Goal: Find contact information: Find contact information

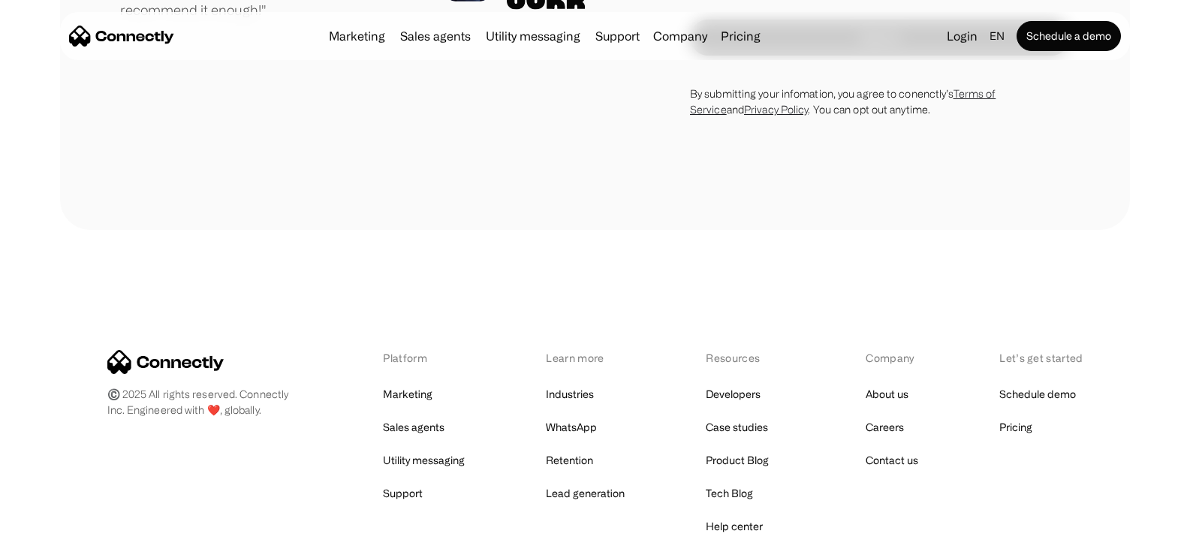
scroll to position [8620, 0]
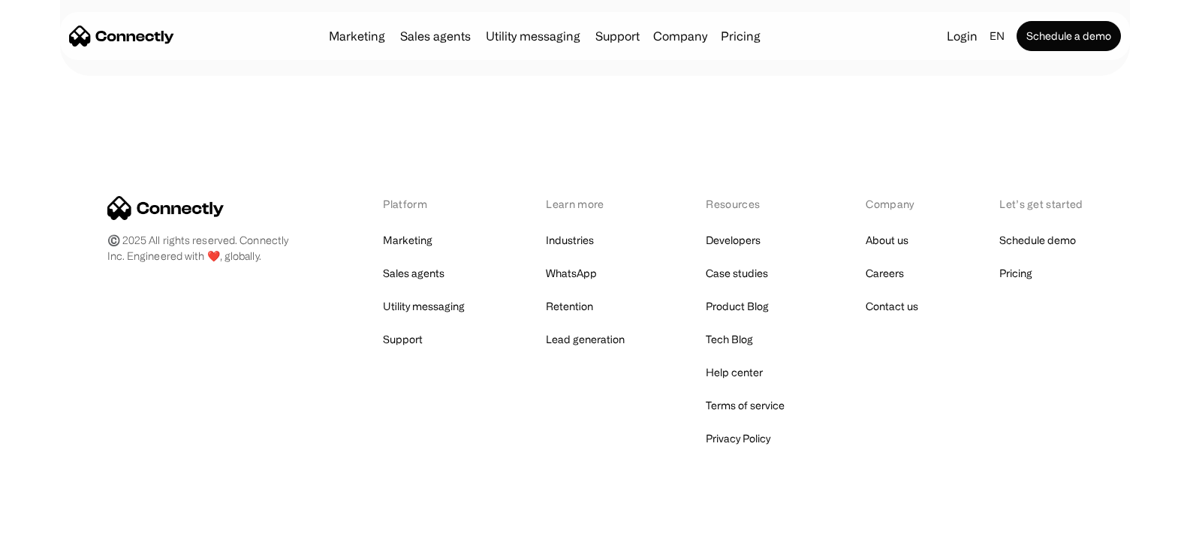
click at [270, 219] on div "Platform Marketing Sales agents Utility messaging Support Learn more Industries…" at bounding box center [595, 322] width 976 height 253
copy link "Marketing"
click at [893, 296] on link "Contact us" at bounding box center [891, 306] width 53 height 21
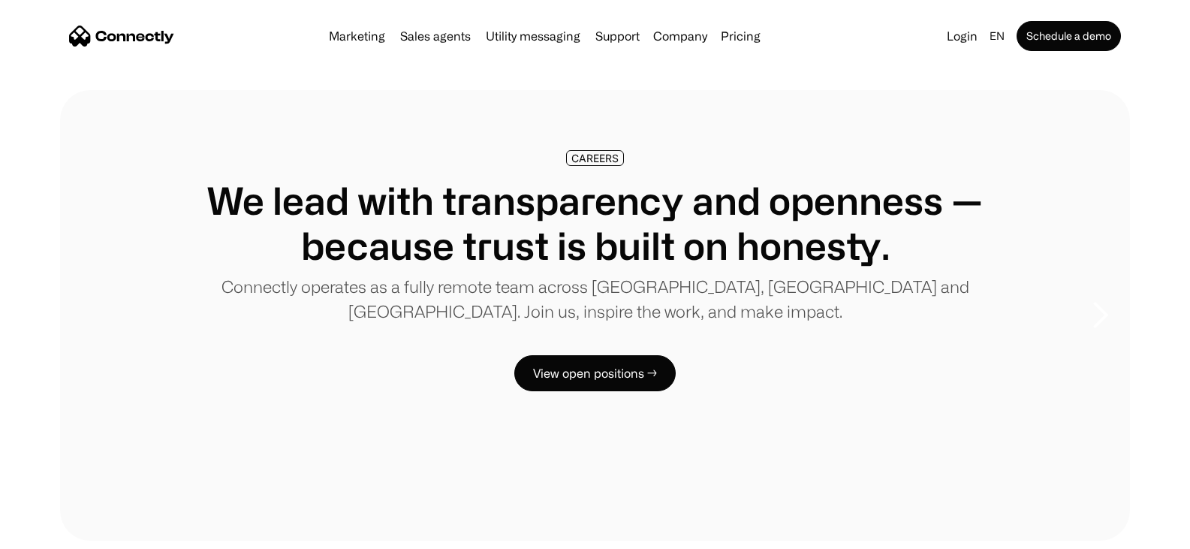
click at [210, 284] on p "Connectly operates as a fully remote team across [GEOGRAPHIC_DATA], [GEOGRAPHIC…" at bounding box center [594, 299] width 829 height 50
copy p "Connectly"
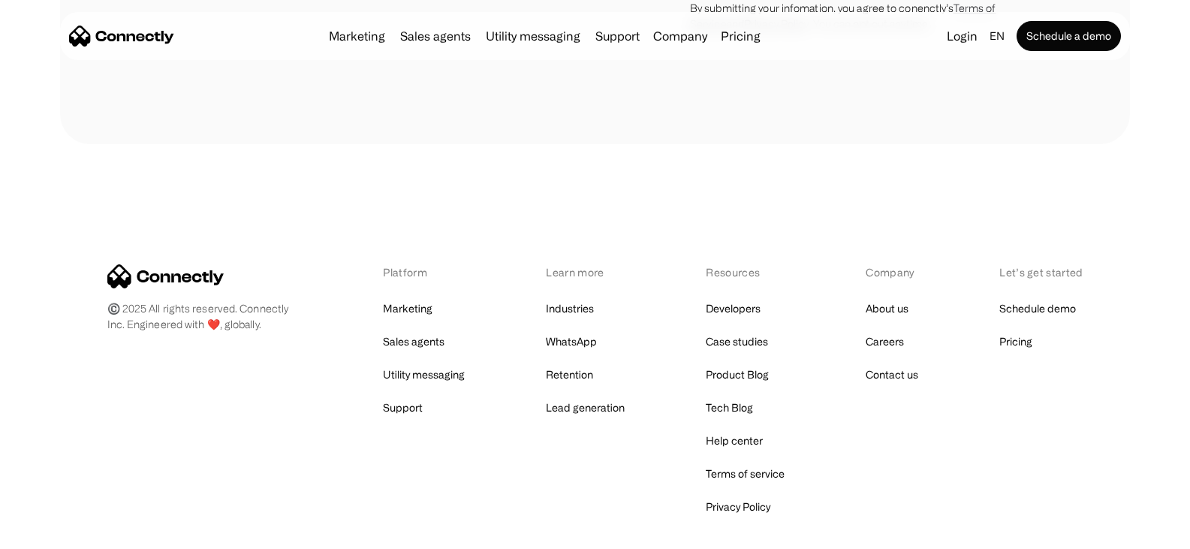
scroll to position [4270, 0]
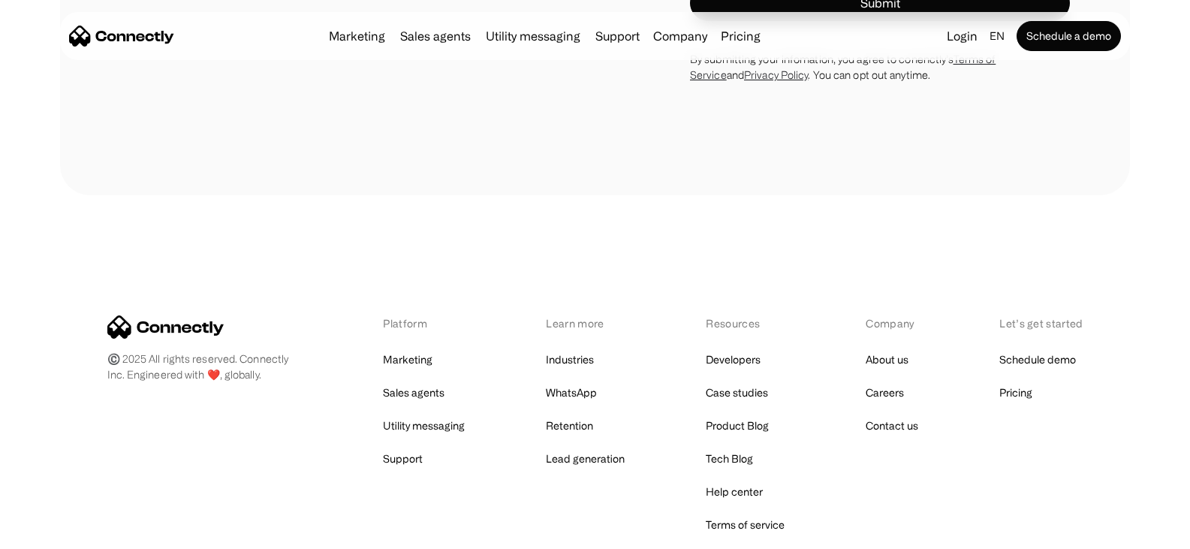
scroll to position [1144, 0]
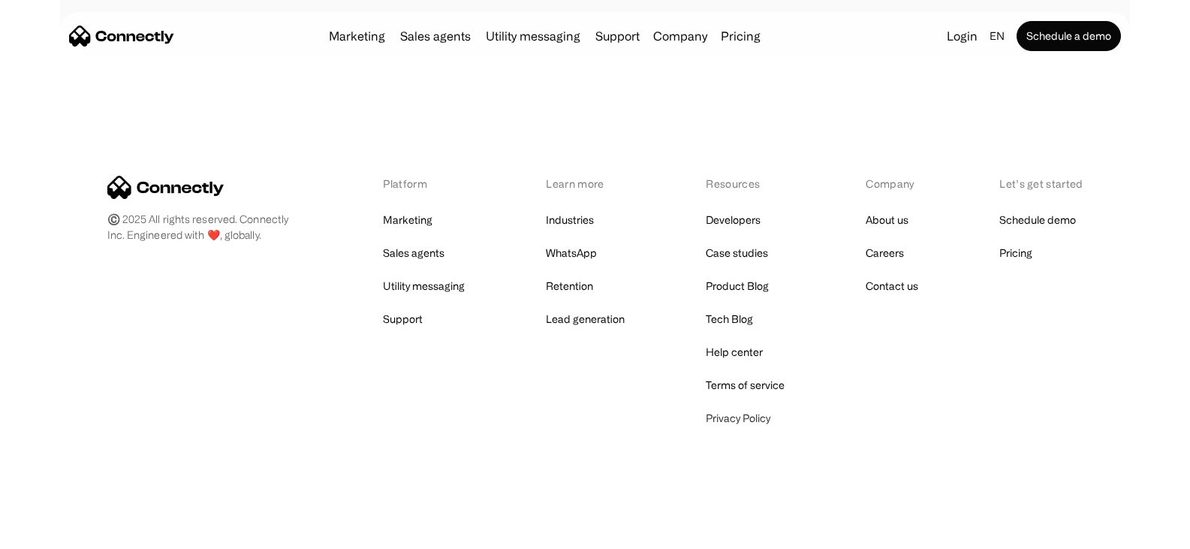
click at [728, 416] on link "Privacy Policy" at bounding box center [738, 418] width 65 height 21
